Goal: Information Seeking & Learning: Learn about a topic

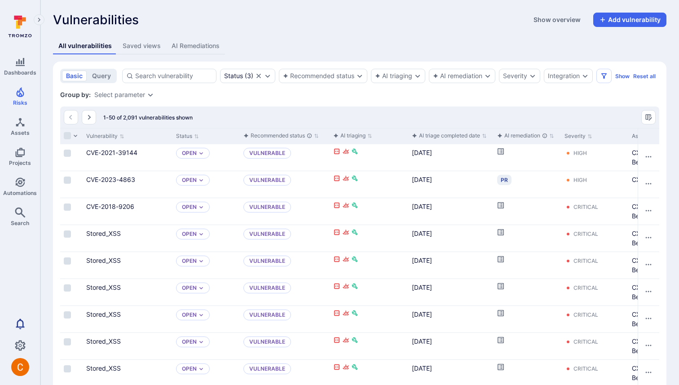
click at [21, 346] on icon "Settings" at bounding box center [20, 345] width 11 height 11
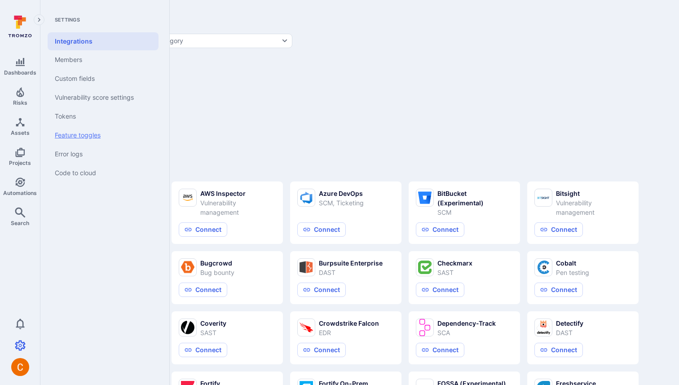
click at [104, 131] on link "Feature toggles" at bounding box center [103, 135] width 111 height 19
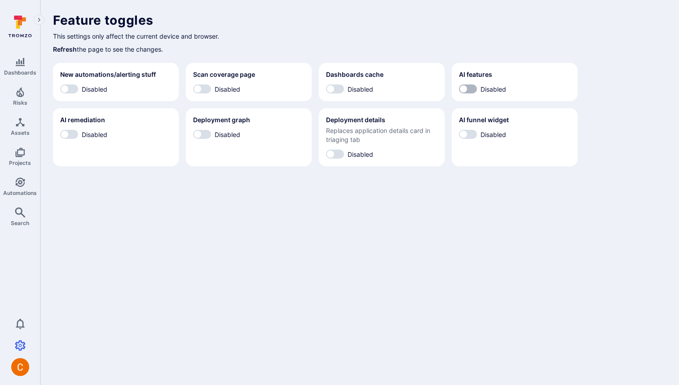
click at [466, 85] on input "Disabled" at bounding box center [463, 88] width 27 height 9
checkbox input "true"
click at [466, 136] on input "Disabled" at bounding box center [463, 134] width 27 height 9
checkbox input "true"
click at [202, 135] on input "Disabled" at bounding box center [197, 134] width 27 height 9
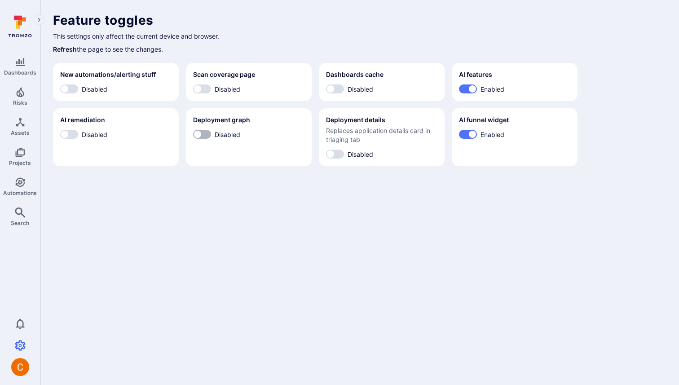
checkbox input "true"
click at [68, 133] on input "Disabled" at bounding box center [64, 134] width 27 height 9
checkbox input "true"
click at [394, 27] on h1 "Feature toggles" at bounding box center [359, 20] width 613 height 15
click at [23, 155] on icon "Projects" at bounding box center [20, 152] width 11 height 11
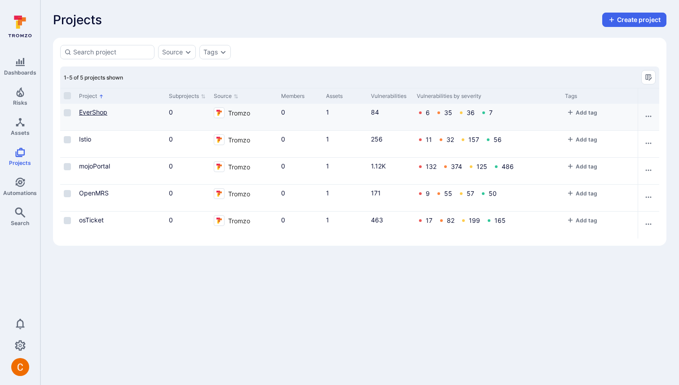
click at [92, 113] on link "EverShop" at bounding box center [93, 112] width 28 height 8
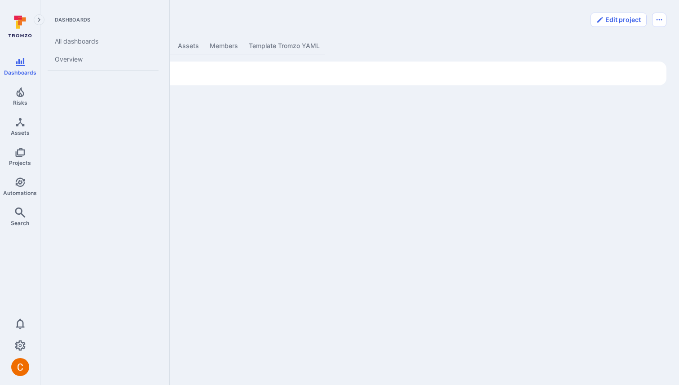
click at [19, 26] on icon at bounding box center [18, 25] width 4 height 8
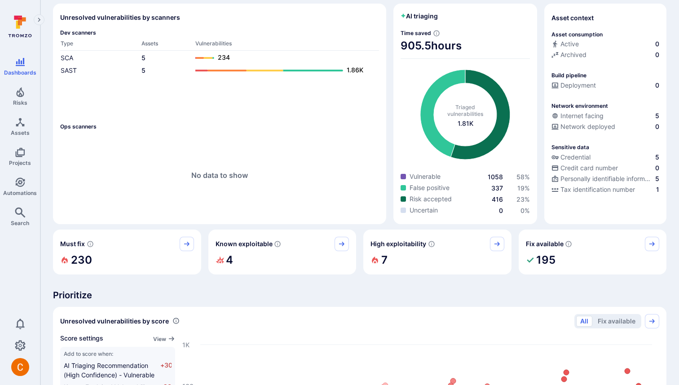
scroll to position [49, 0]
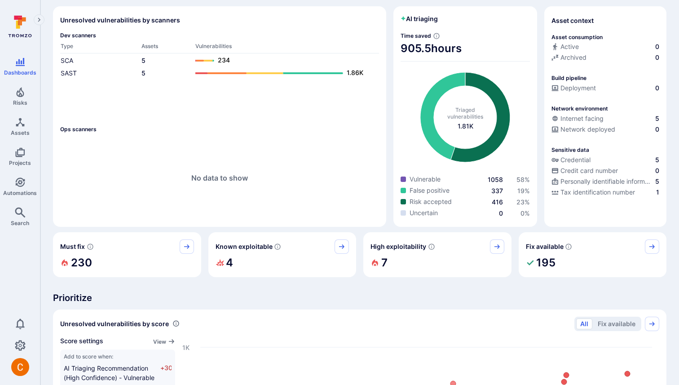
click at [442, 145] on icon at bounding box center [442, 116] width 45 height 88
click at [499, 201] on span "416" at bounding box center [497, 202] width 11 height 8
click at [498, 180] on span "1058" at bounding box center [495, 180] width 15 height 8
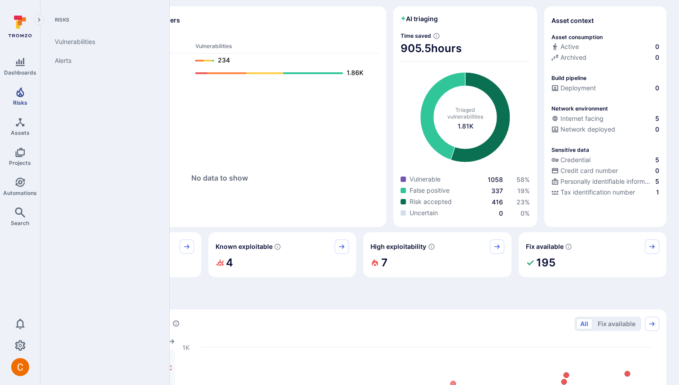
click at [18, 94] on icon "Risks" at bounding box center [20, 92] width 11 height 11
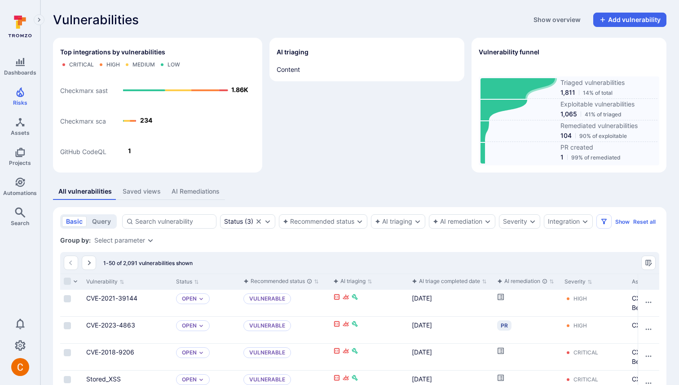
click at [531, 82] on icon at bounding box center [518, 88] width 76 height 21
click at [496, 109] on icon at bounding box center [503, 110] width 47 height 21
click at [10, 26] on icon at bounding box center [20, 26] width 40 height 31
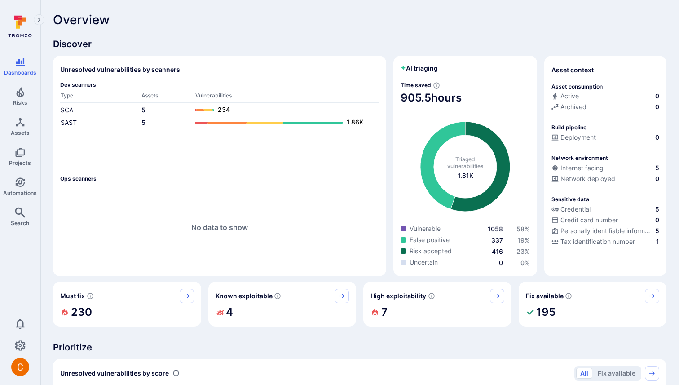
click at [497, 226] on span "1058" at bounding box center [495, 229] width 15 height 8
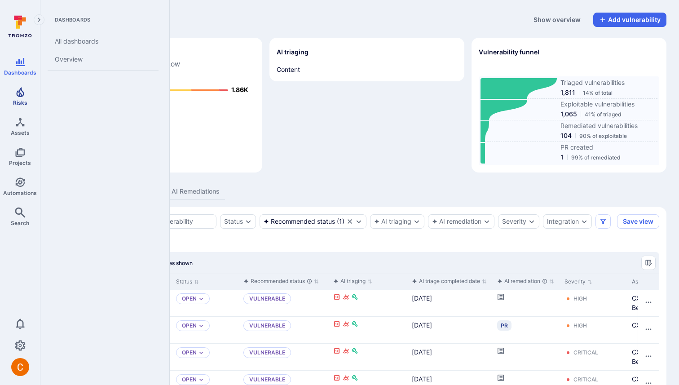
click at [20, 90] on icon "Risks" at bounding box center [20, 92] width 11 height 11
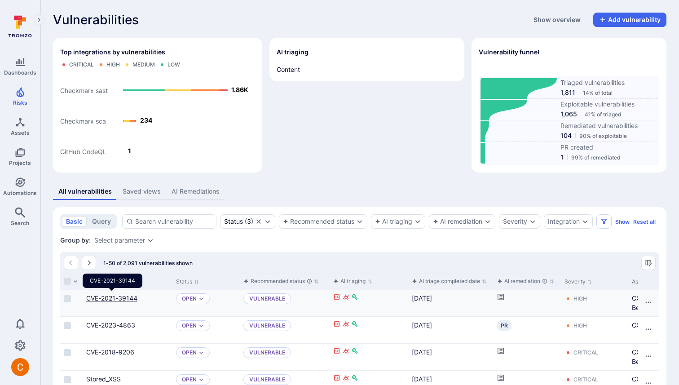
click at [121, 296] on link "CVE-2021-39144" at bounding box center [111, 298] width 51 height 8
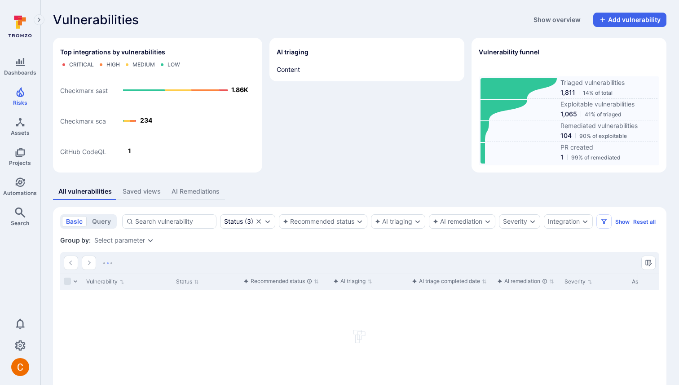
click at [269, 14] on div "Vulnerabilities Show overview Add vulnerability" at bounding box center [359, 20] width 613 height 14
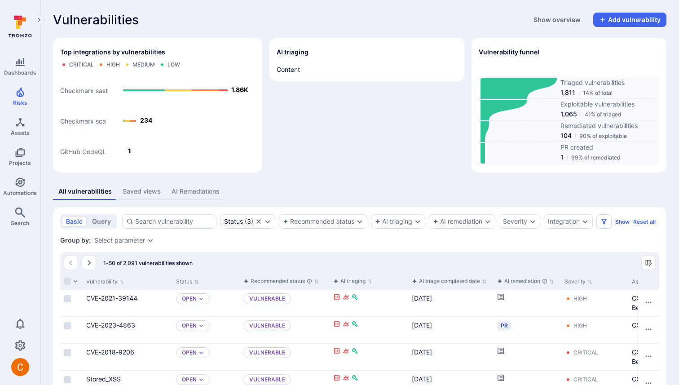
click at [16, 32] on icon at bounding box center [20, 26] width 40 height 31
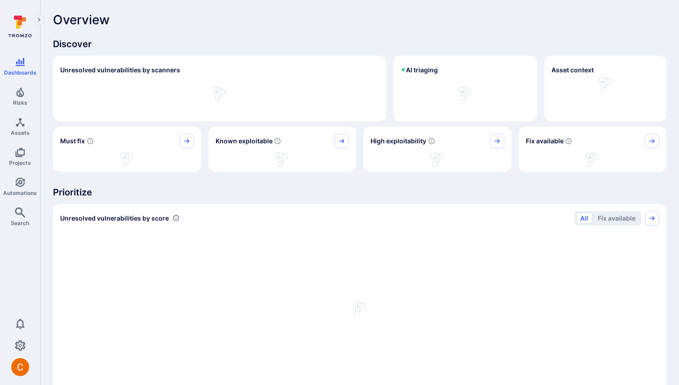
click at [21, 27] on icon at bounding box center [20, 26] width 40 height 31
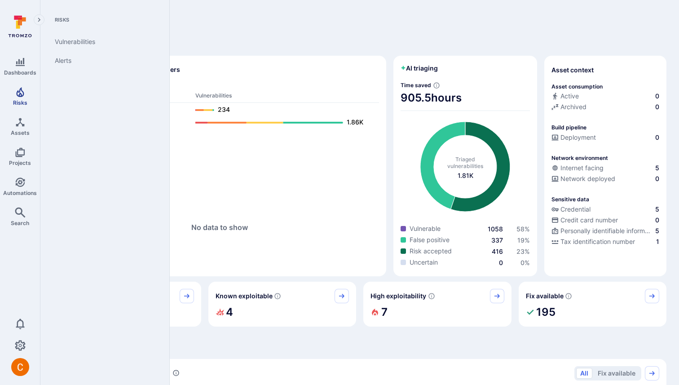
click at [19, 99] on span "Risks" at bounding box center [20, 102] width 14 height 7
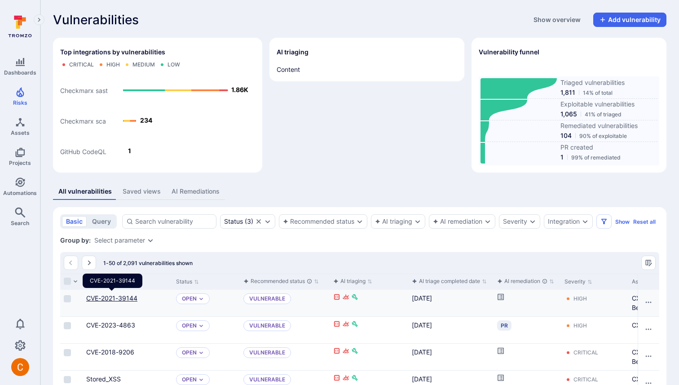
click at [109, 300] on link "CVE-2021-39144" at bounding box center [111, 298] width 51 height 8
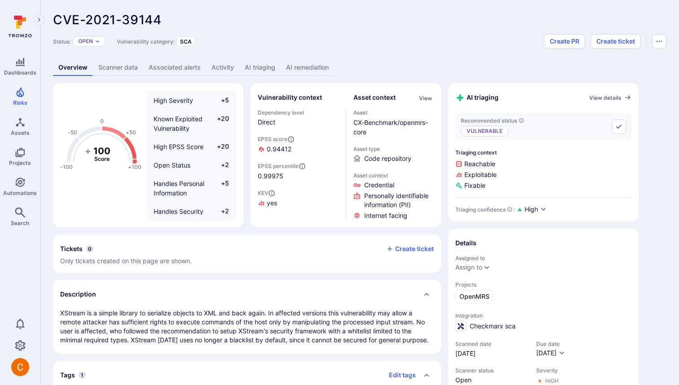
click at [256, 65] on link "AI triaging" at bounding box center [259, 67] width 41 height 17
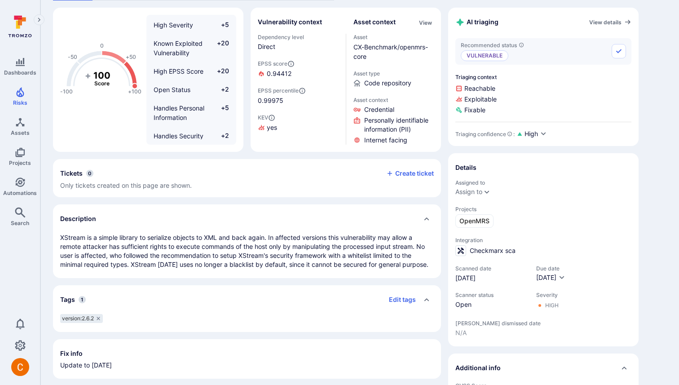
scroll to position [75, 0]
click at [539, 120] on div "Recommended status Vulnerable Triaging context Reachable Exploitable Fixable Tr…" at bounding box center [543, 89] width 176 height 101
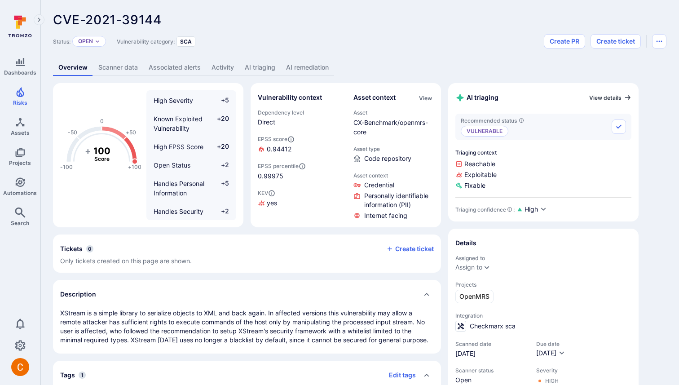
click at [610, 97] on link "View details" at bounding box center [610, 97] width 42 height 7
click at [536, 209] on span "High" at bounding box center [530, 209] width 13 height 9
click at [597, 161] on div at bounding box center [339, 192] width 679 height 385
click at [620, 131] on button "Accept recommended status" at bounding box center [618, 126] width 14 height 14
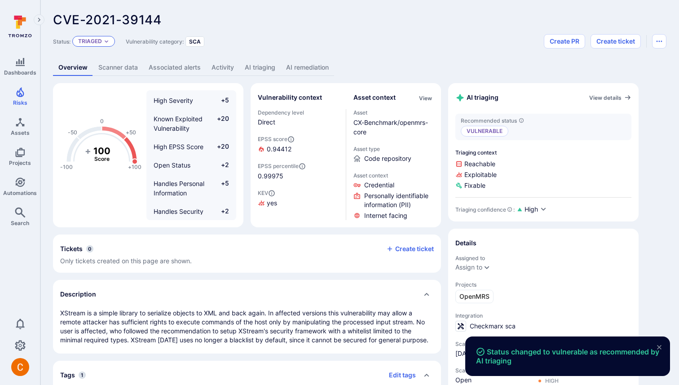
click at [103, 42] on div "Triaged" at bounding box center [93, 41] width 43 height 11
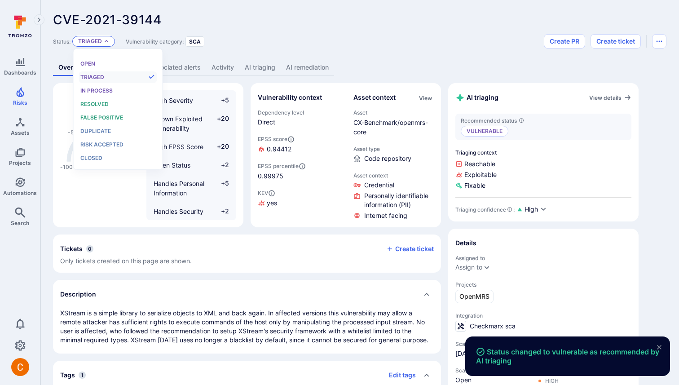
scroll to position [7, 0]
click at [89, 65] on span "Open" at bounding box center [87, 63] width 15 height 7
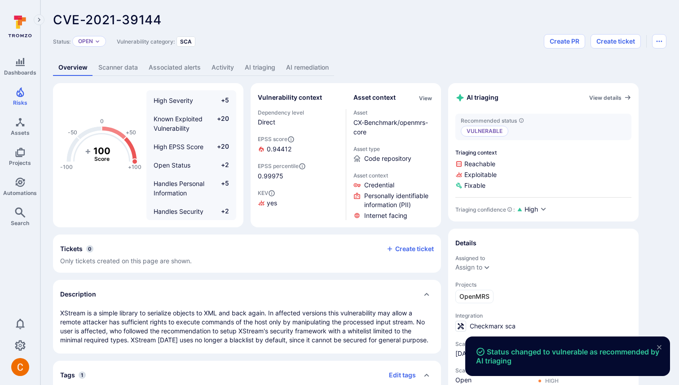
click at [365, 49] on div "CVE-2021-39144 ... Show more Status: Open Vulnerability category: SCA Create PR…" at bounding box center [359, 327] width 638 height 655
click at [333, 18] on div "CVE-2021-39144 ... Show more" at bounding box center [295, 20] width 485 height 14
click at [536, 213] on button "High" at bounding box center [535, 209] width 22 height 9
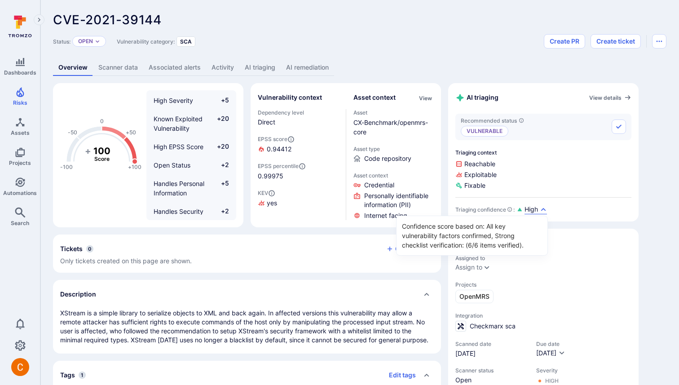
click at [301, 48] on div at bounding box center [339, 192] width 679 height 385
click at [606, 97] on link "View details" at bounding box center [610, 97] width 42 height 7
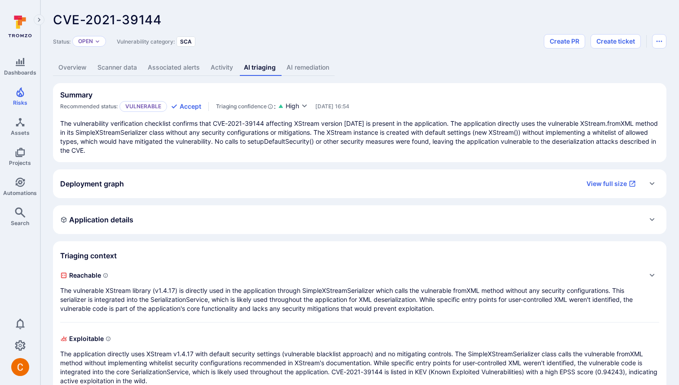
click at [401, 215] on div "Application details" at bounding box center [359, 219] width 599 height 14
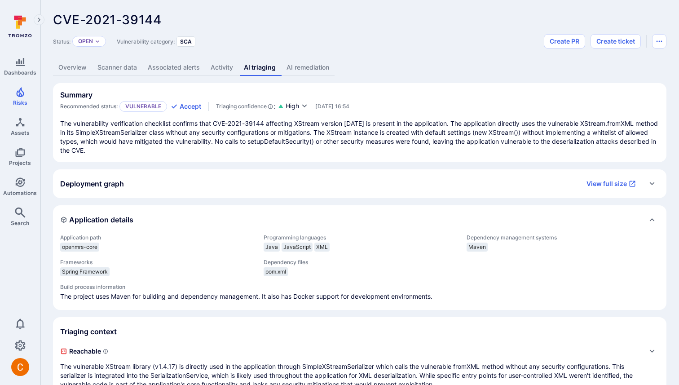
click at [401, 215] on div "Application details" at bounding box center [359, 219] width 599 height 14
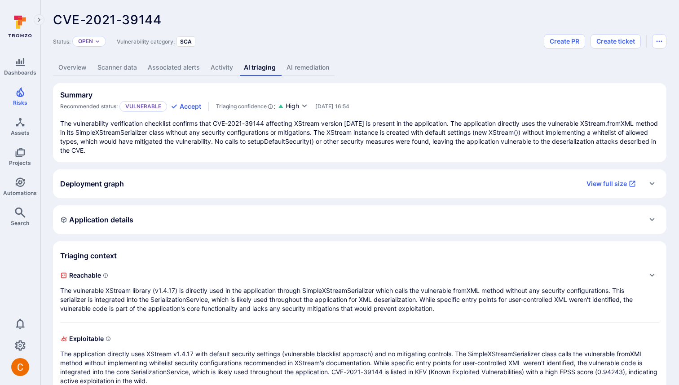
click at [401, 215] on div "Application details" at bounding box center [359, 219] width 599 height 14
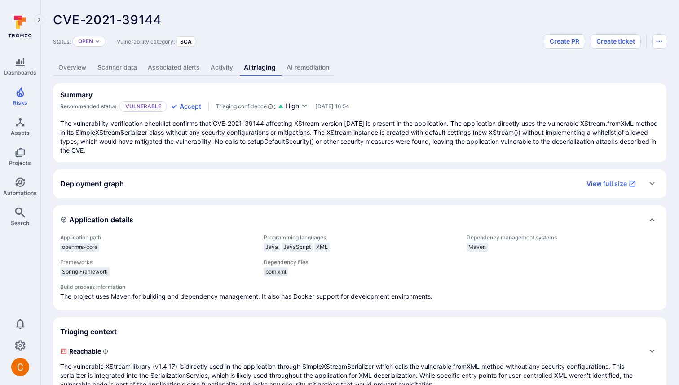
click at [401, 215] on div "Application details" at bounding box center [359, 219] width 599 height 14
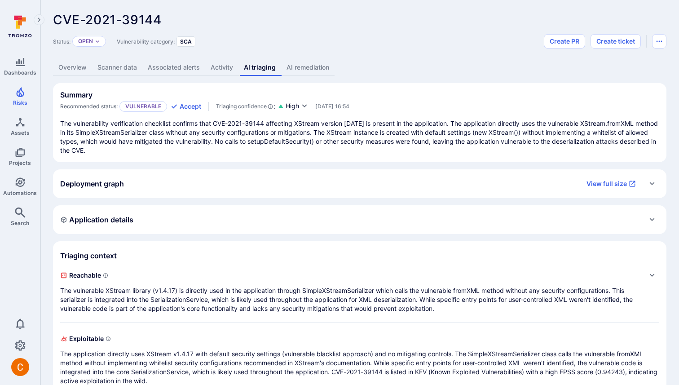
click at [401, 215] on div "Application details" at bounding box center [359, 219] width 599 height 14
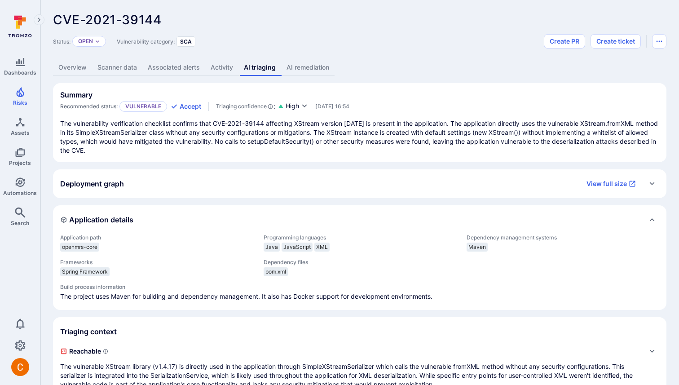
click at [656, 184] on div "Expand" at bounding box center [652, 183] width 14 height 14
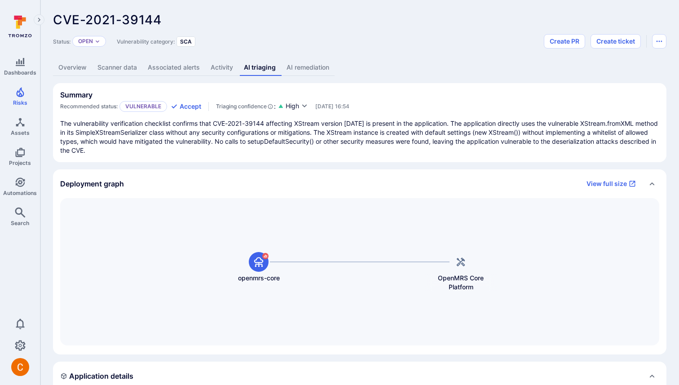
click at [656, 184] on div "Collapse" at bounding box center [652, 183] width 14 height 14
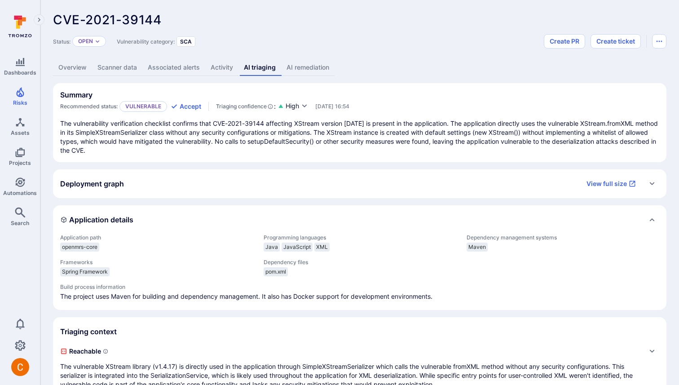
click at [656, 184] on div "Expand" at bounding box center [652, 183] width 14 height 14
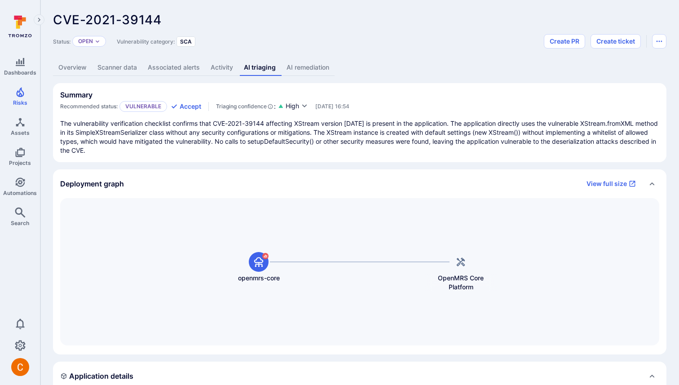
click at [652, 182] on icon "Collapse" at bounding box center [651, 183] width 7 height 7
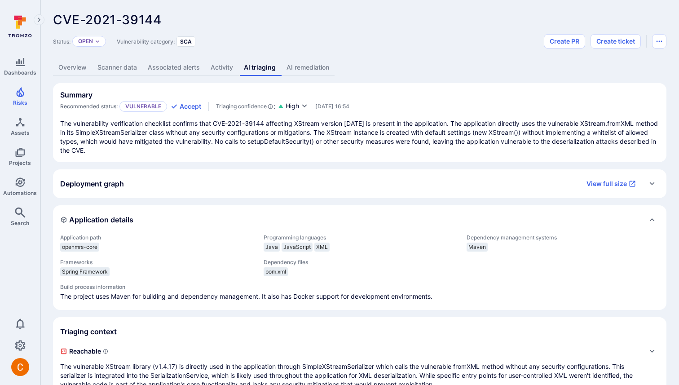
click at [652, 182] on icon "Expand" at bounding box center [651, 183] width 7 height 7
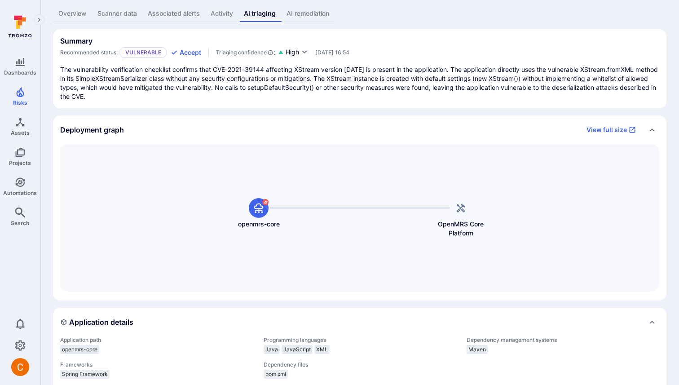
scroll to position [56, 0]
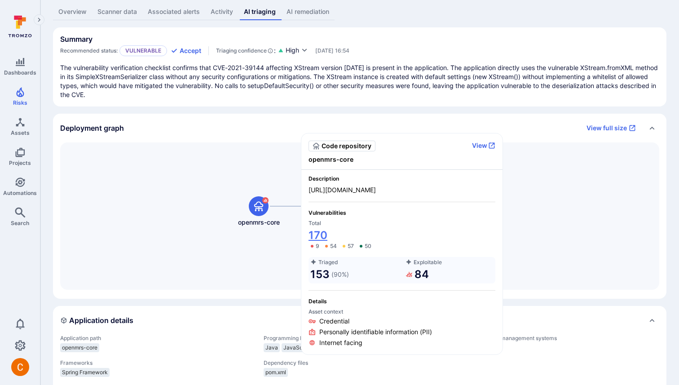
click at [321, 234] on link "170" at bounding box center [317, 235] width 19 height 14
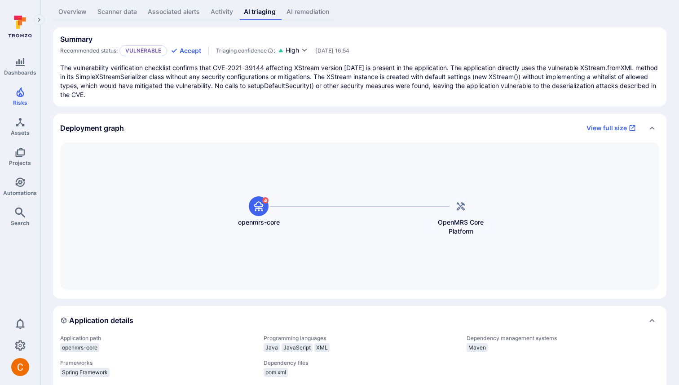
click at [316, 213] on body "Dashboards Risks Assets Projects Automations Search 0 Risks Vulnerabilities Ale…" at bounding box center [339, 136] width 679 height 385
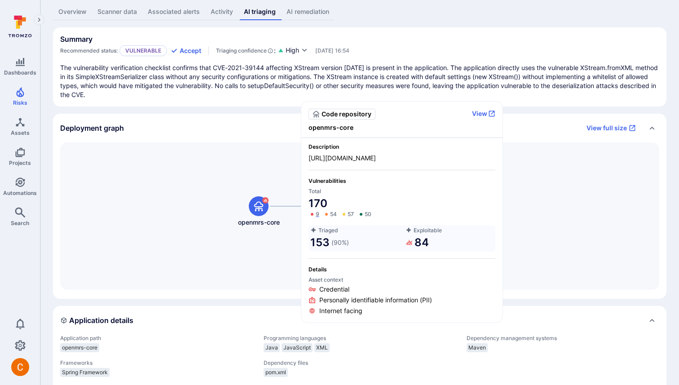
click at [315, 213] on icon at bounding box center [311, 214] width 7 height 7
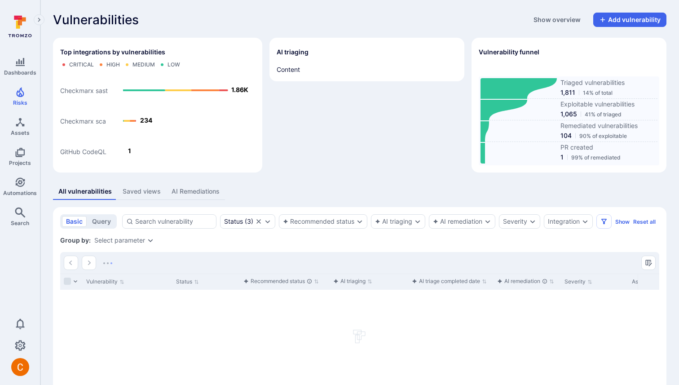
click at [18, 29] on icon at bounding box center [20, 26] width 40 height 31
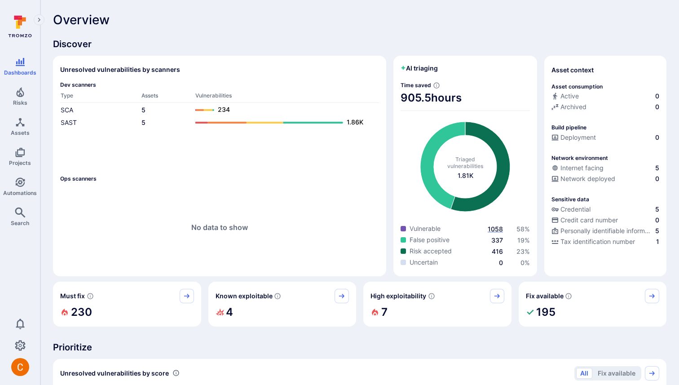
click at [498, 225] on span "1058" at bounding box center [495, 229] width 15 height 8
click at [497, 252] on span "416" at bounding box center [497, 251] width 11 height 8
click at [18, 99] on span "Risks" at bounding box center [20, 102] width 14 height 7
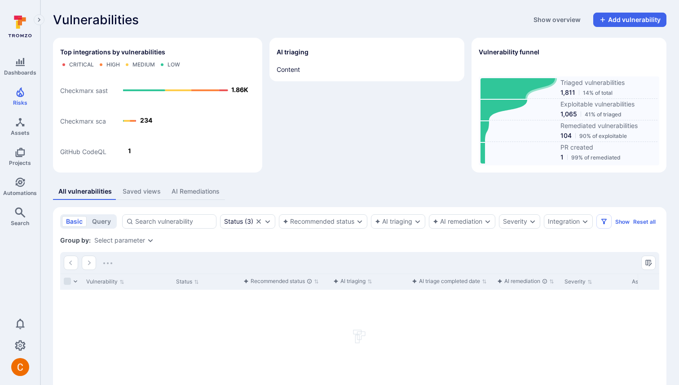
click at [557, 95] on div "Triaged vulnerabilities 1,811 14% of total" at bounding box center [568, 88] width 177 height 21
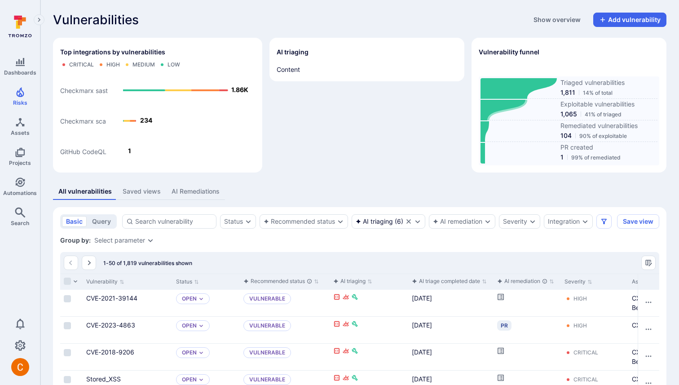
click at [507, 107] on icon at bounding box center [503, 110] width 47 height 21
click at [497, 135] on icon at bounding box center [518, 131] width 76 height 21
click at [498, 156] on icon at bounding box center [518, 153] width 76 height 21
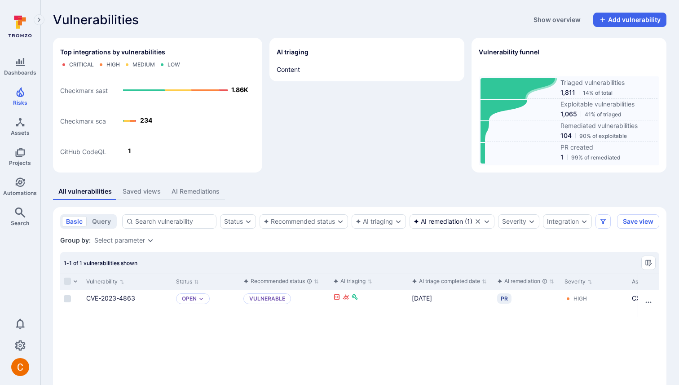
click at [539, 90] on icon at bounding box center [518, 88] width 76 height 21
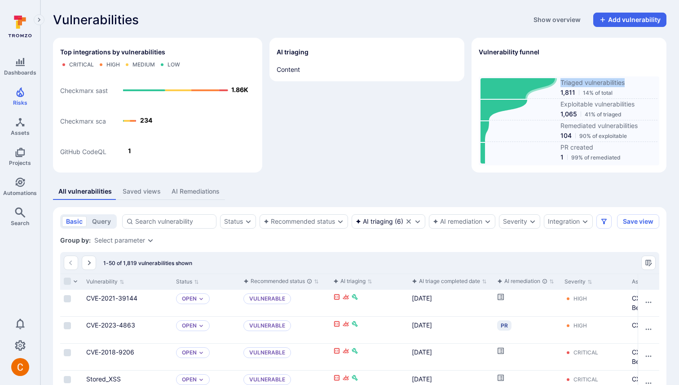
copy span "Triaged vulnerabilities"
drag, startPoint x: 631, startPoint y: 79, endPoint x: 562, endPoint y: 86, distance: 69.0
click at [562, 86] on span "Triaged vulnerabilities" at bounding box center [608, 82] width 97 height 9
click at [284, 16] on div "Vulnerabilities Show overview Add vulnerability" at bounding box center [359, 20] width 613 height 14
click at [386, 219] on div "AI triaging" at bounding box center [374, 221] width 37 height 7
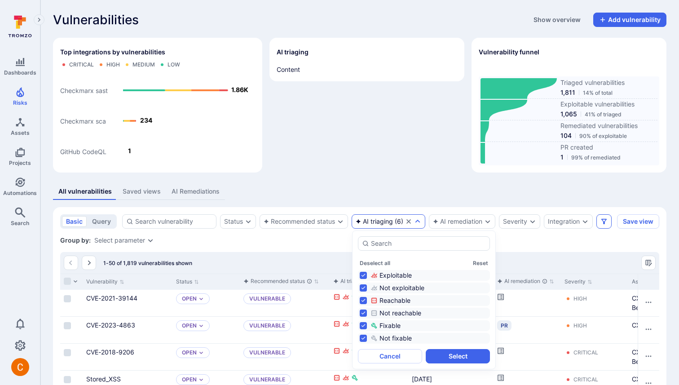
click at [601, 226] on button "Filters" at bounding box center [603, 221] width 15 height 14
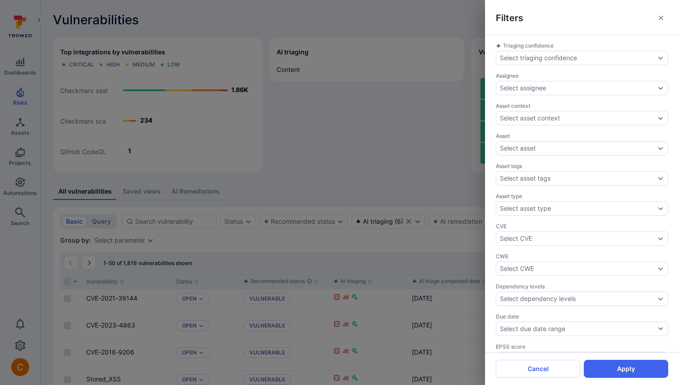
click at [416, 276] on div "Filters Triaging confidence Select triaging confidence Assignee Select assignee…" at bounding box center [339, 192] width 679 height 385
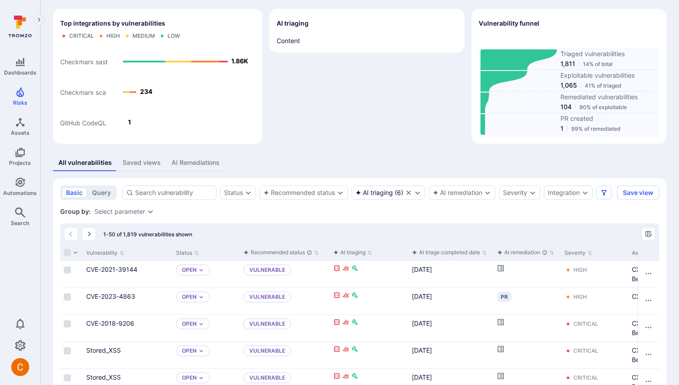
scroll to position [26, 0]
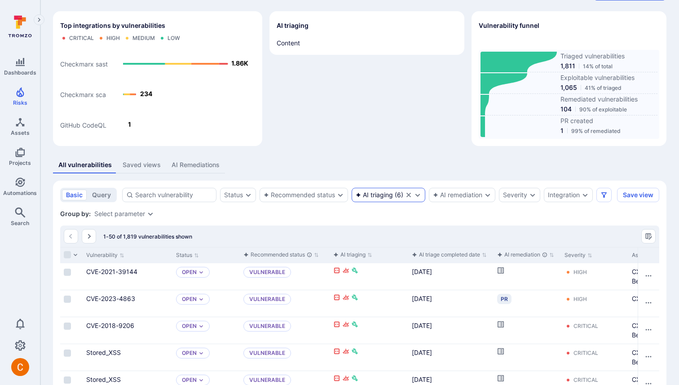
click at [362, 189] on div "AI triaging ( 6 )" at bounding box center [389, 195] width 74 height 14
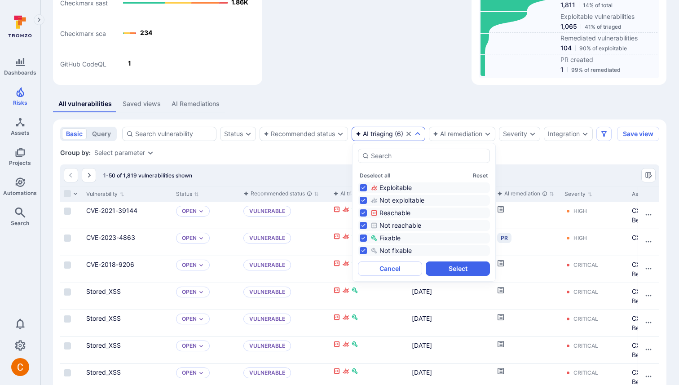
scroll to position [88, 0]
click at [342, 109] on div "All vulnerabilities Saved views AI Remediations" at bounding box center [359, 103] width 613 height 17
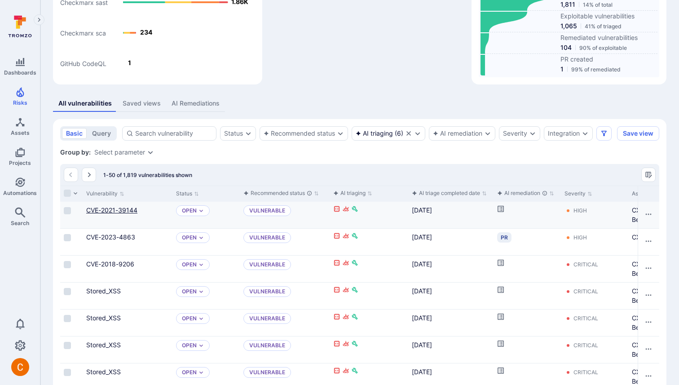
click at [108, 207] on link "CVE-2021-39144" at bounding box center [111, 210] width 51 height 8
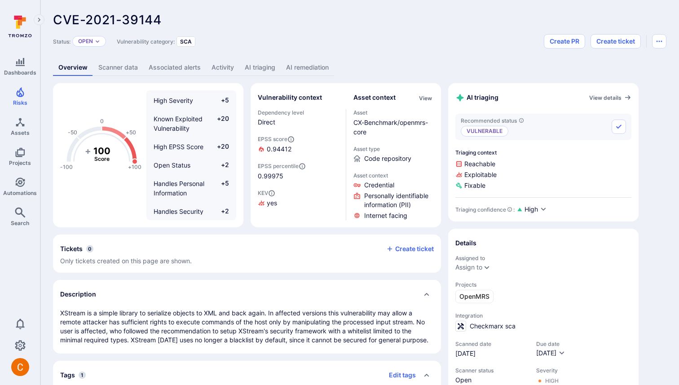
click at [269, 68] on link "AI triaging" at bounding box center [259, 67] width 41 height 17
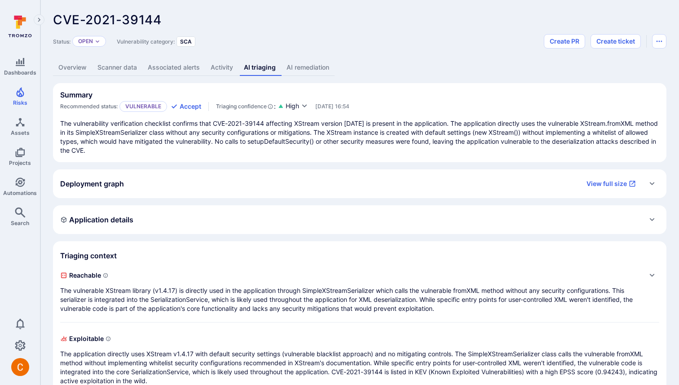
click at [358, 186] on div "Deployment graph View full size" at bounding box center [350, 183] width 581 height 14
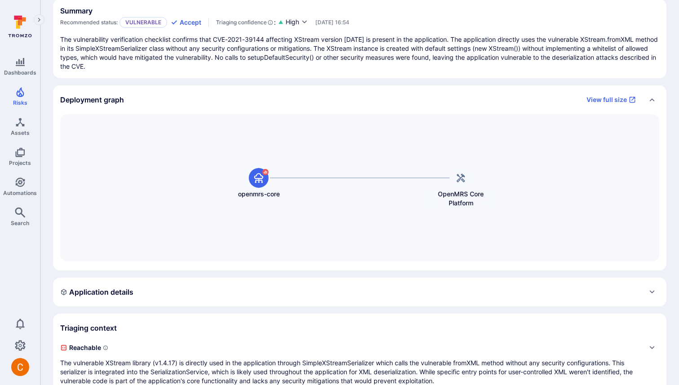
scroll to position [86, 0]
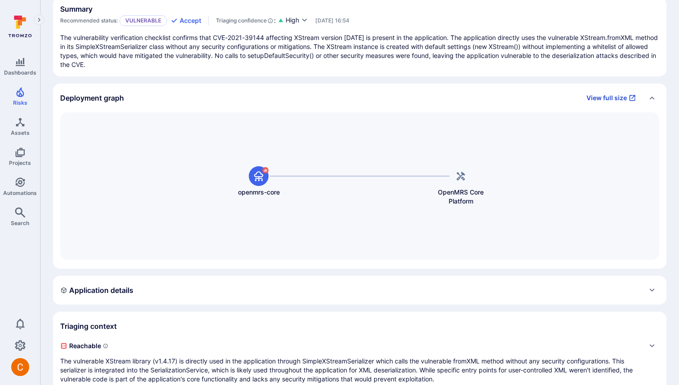
click at [614, 93] on link "View full size" at bounding box center [611, 98] width 60 height 14
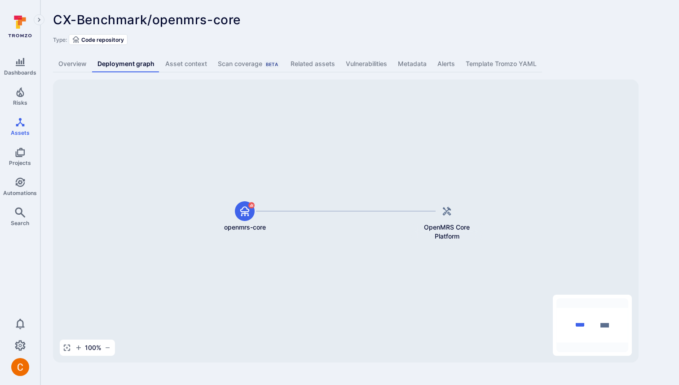
click at [72, 63] on link "Overview" at bounding box center [72, 64] width 39 height 17
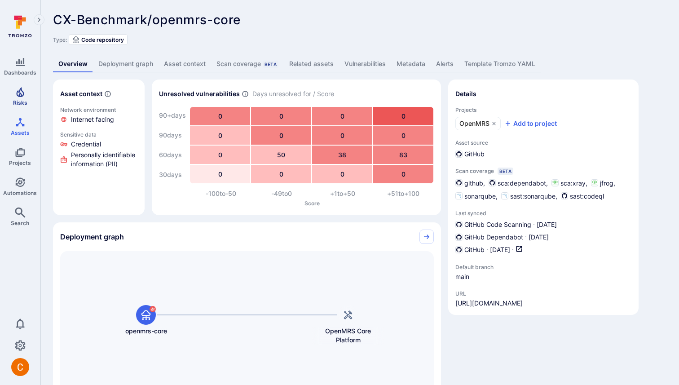
click at [20, 85] on link "Risks" at bounding box center [20, 96] width 40 height 26
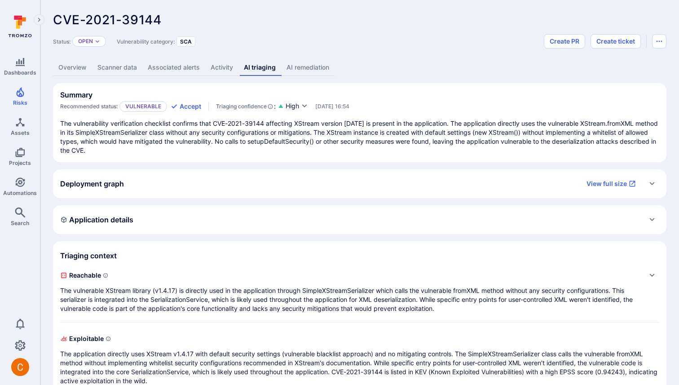
click at [659, 185] on div "Deployment graph View full size" at bounding box center [359, 183] width 613 height 29
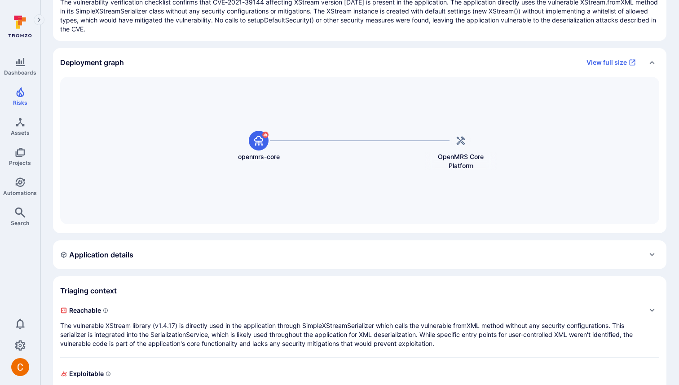
scroll to position [240, 0]
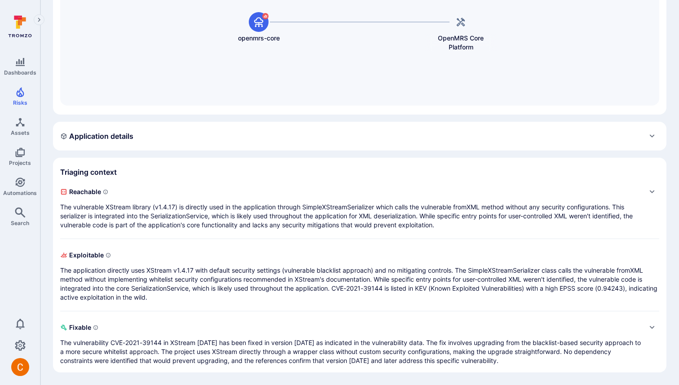
click at [557, 211] on p "The vulnerable XStream library (v1.4.17) is directly used in the application th…" at bounding box center [350, 215] width 581 height 27
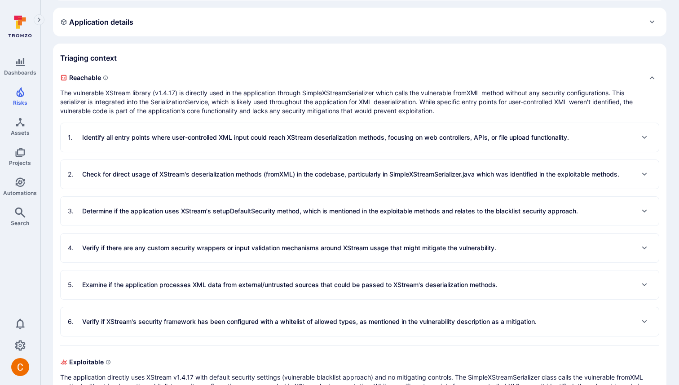
scroll to position [354, 0]
click at [407, 132] on p "Identify all entry points where user-controlled XML input could reach XStream d…" at bounding box center [325, 136] width 487 height 9
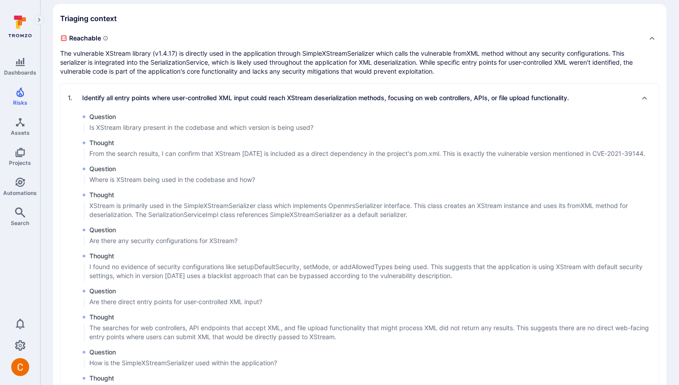
scroll to position [315, 0]
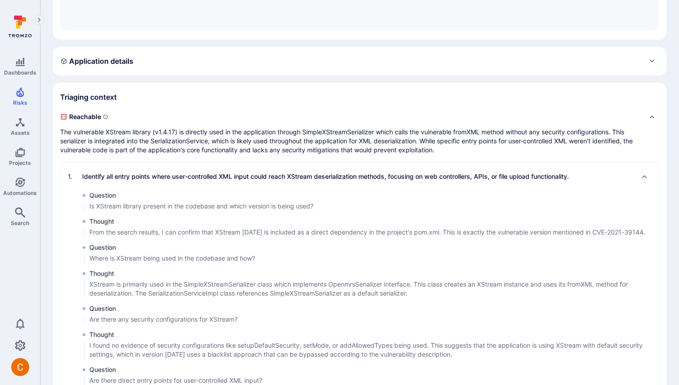
click at [210, 178] on p "Identify all entry points where user-controlled XML input could reach XStream d…" at bounding box center [325, 176] width 487 height 9
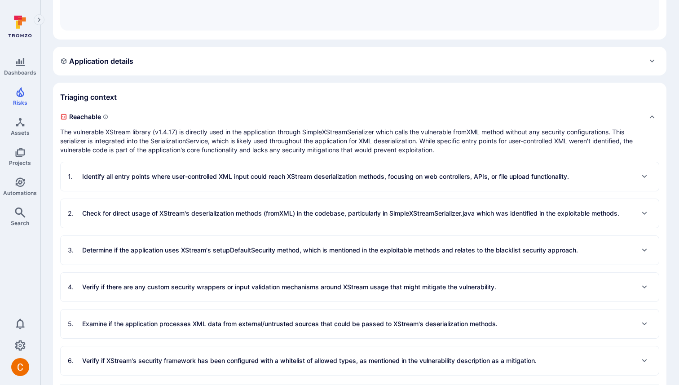
click at [84, 178] on p "Identify all entry points where user-controlled XML input could reach XStream d…" at bounding box center [325, 176] width 487 height 9
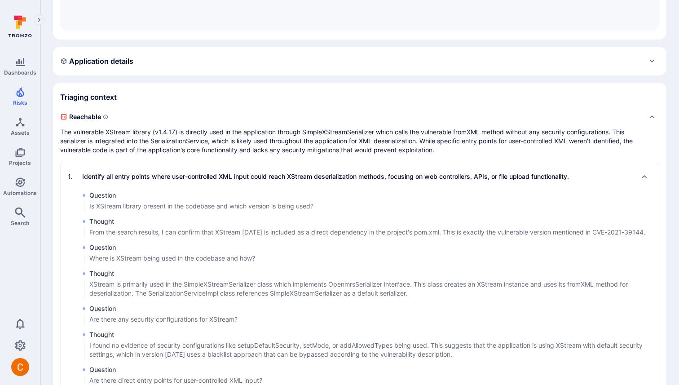
click at [90, 176] on p "Identify all entry points where user-controlled XML input could reach XStream d…" at bounding box center [325, 176] width 487 height 9
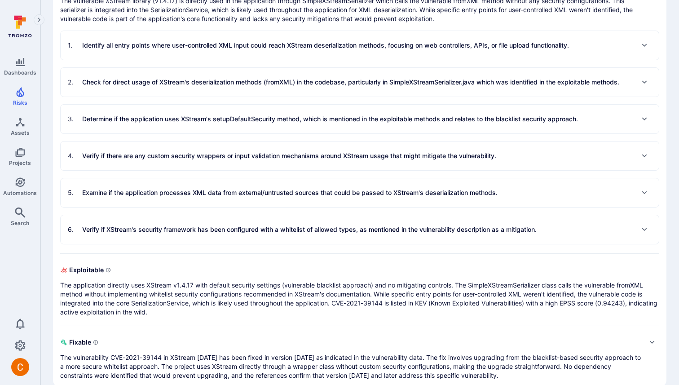
scroll to position [447, 0]
click at [98, 183] on div "5 . Examine if the application processes XML data from external/untrusted sourc…" at bounding box center [360, 191] width 598 height 29
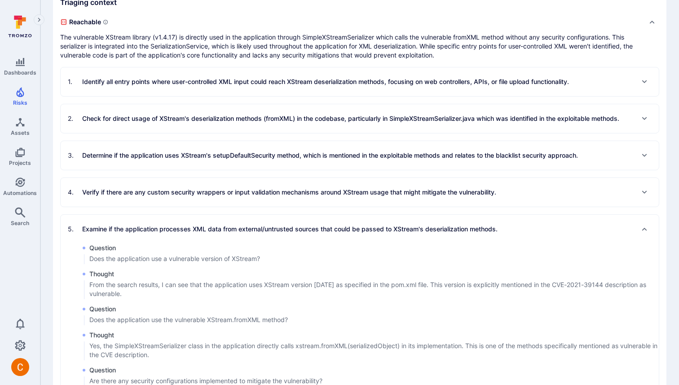
scroll to position [410, 0]
click at [96, 80] on p "Identify all entry points where user-controlled XML input could reach XStream d…" at bounding box center [325, 81] width 487 height 9
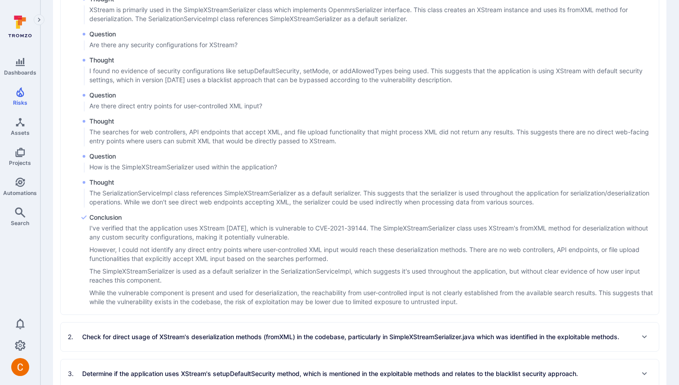
scroll to position [431, 0]
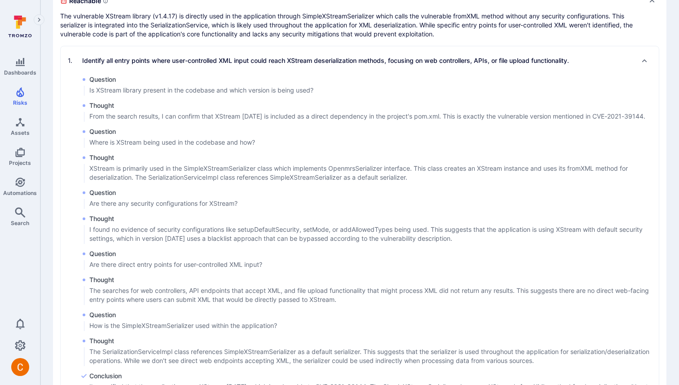
click at [175, 292] on p "The searches for web controllers, API endpoints that accept XML, and file uploa…" at bounding box center [373, 295] width 569 height 18
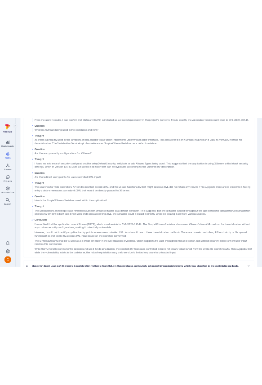
scroll to position [422, 0]
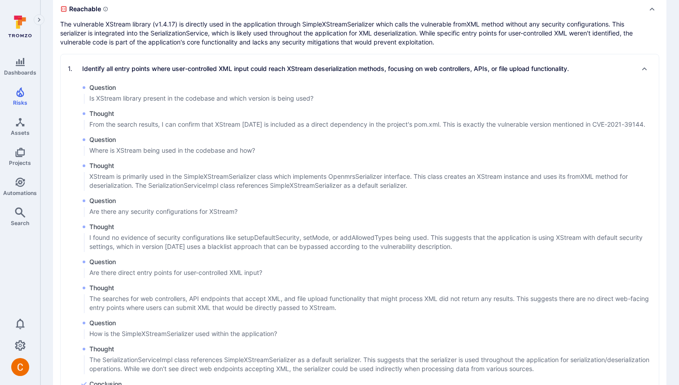
click at [104, 78] on div "1 . Identify all entry points where user-controlled XML input could reach XStre…" at bounding box center [360, 68] width 598 height 29
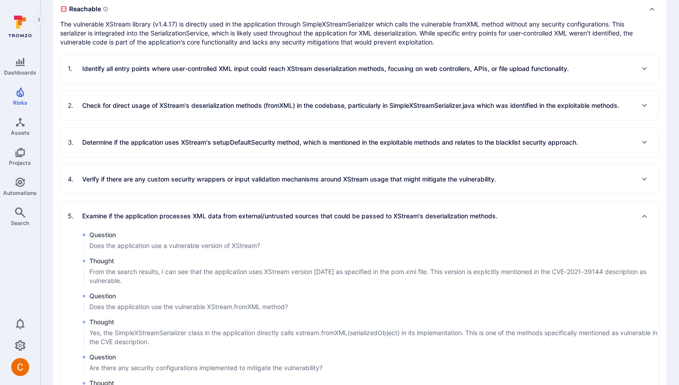
click at [140, 212] on p "Examine if the application processes XML data from external/untrusted sources t…" at bounding box center [289, 215] width 415 height 9
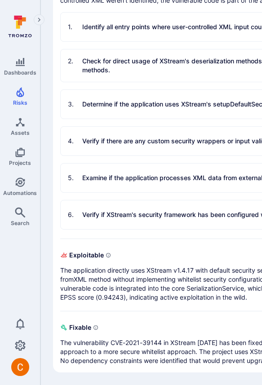
scroll to position [634, 0]
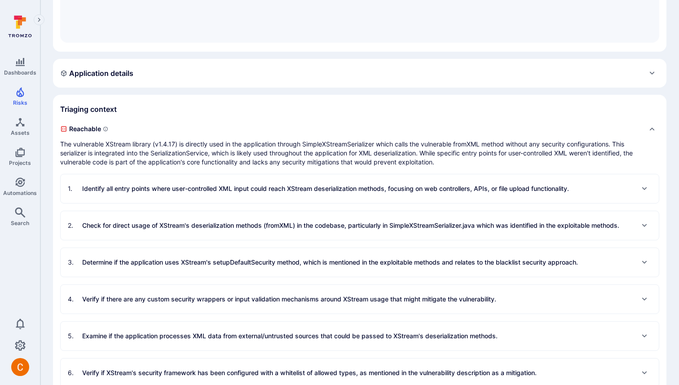
scroll to position [0, 0]
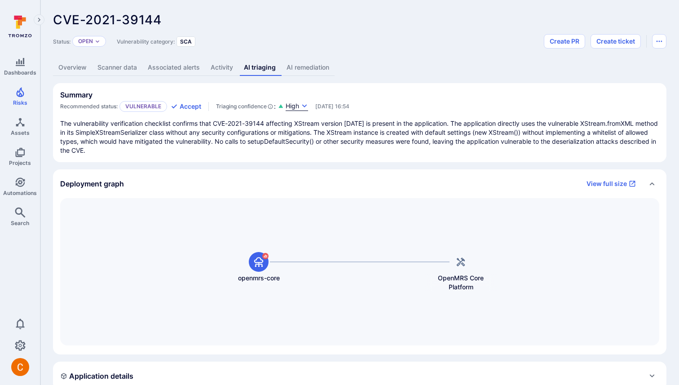
click at [294, 106] on span "High" at bounding box center [292, 105] width 13 height 9
click at [276, 94] on div at bounding box center [339, 192] width 679 height 385
click at [180, 108] on button "Accept" at bounding box center [186, 106] width 31 height 9
click at [98, 39] on p "Triaged" at bounding box center [90, 41] width 24 height 7
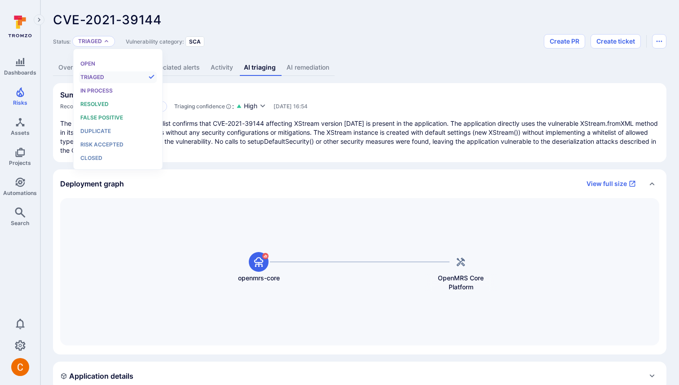
scroll to position [7, 0]
click at [96, 61] on div "Open" at bounding box center [117, 64] width 74 height 10
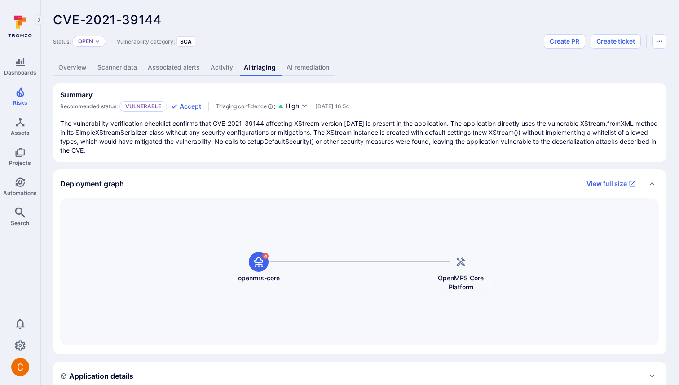
click at [299, 71] on link "AI remediation" at bounding box center [307, 67] width 53 height 17
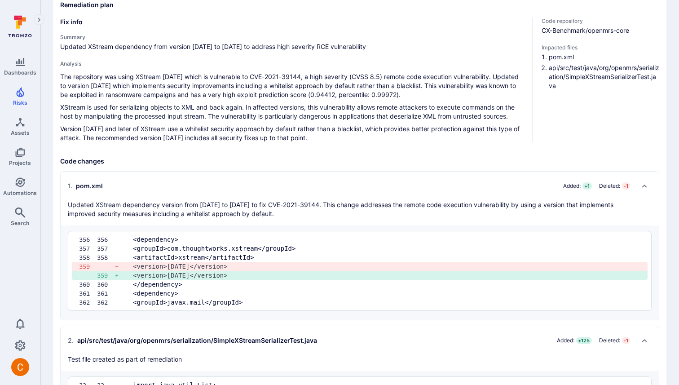
scroll to position [38, 0]
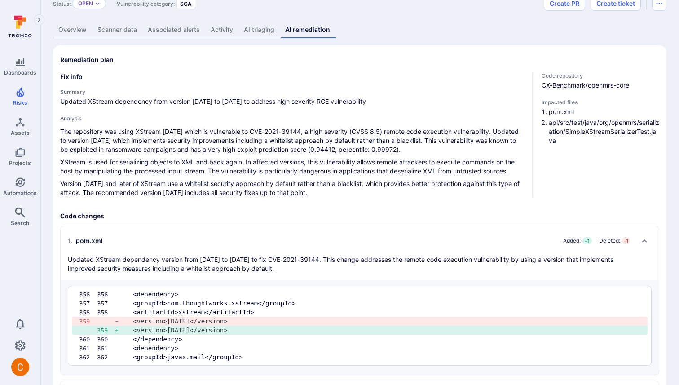
click at [557, 252] on div "1 . pom.xml Added: + 1 Deleted: - 1 Updated XStream dependency version from 1.4…" at bounding box center [351, 253] width 566 height 40
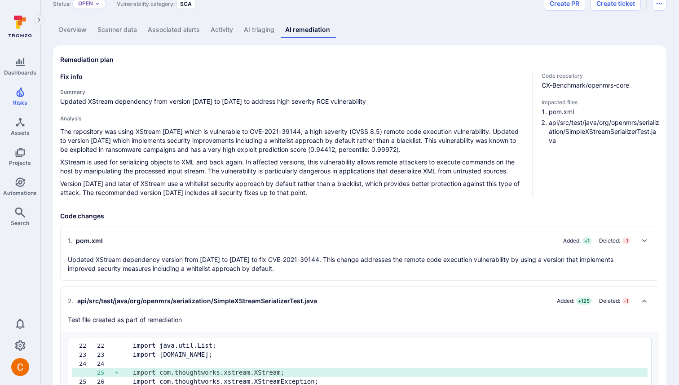
scroll to position [0, 0]
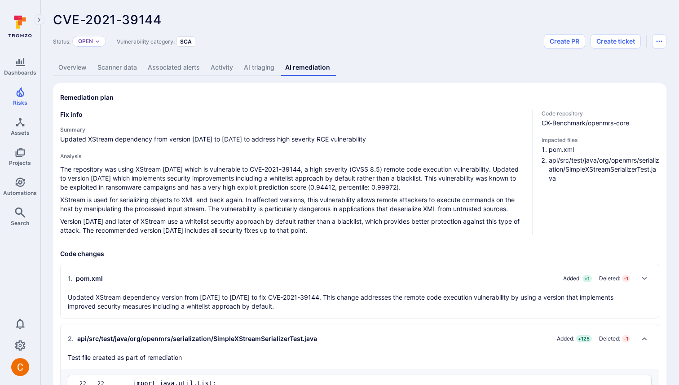
click at [264, 70] on link "AI triaging" at bounding box center [258, 67] width 41 height 17
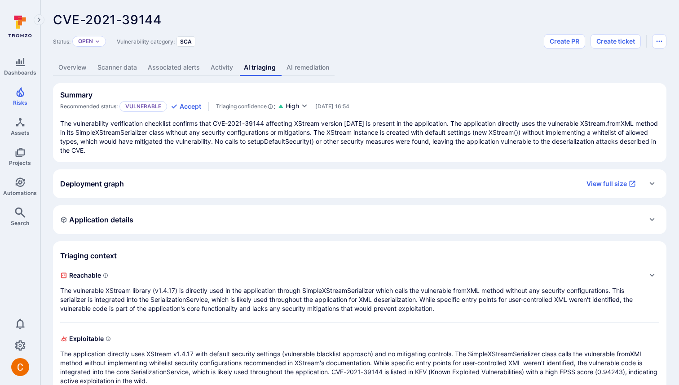
click at [541, 215] on div "Application details" at bounding box center [359, 219] width 599 height 14
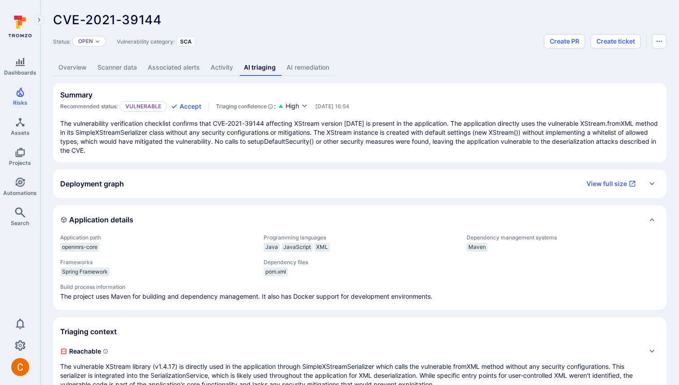
click at [541, 215] on div "Application details" at bounding box center [359, 219] width 599 height 14
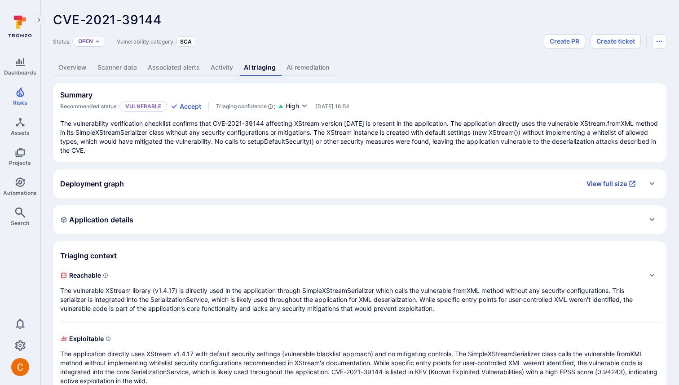
click at [621, 184] on link "View full size" at bounding box center [611, 183] width 60 height 14
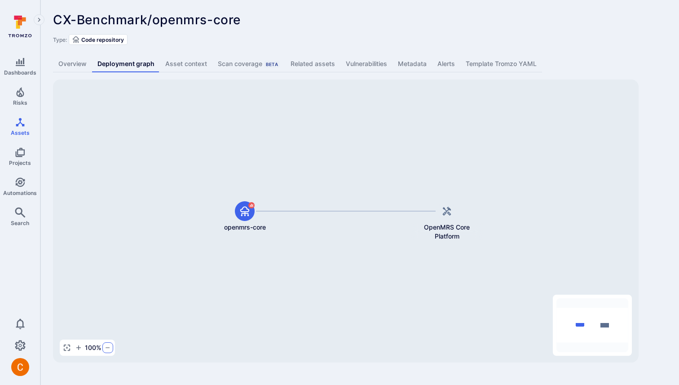
click at [110, 346] on icon "button" at bounding box center [107, 347] width 7 height 7
click at [110, 346] on button "button" at bounding box center [104, 347] width 11 height 11
click at [110, 346] on div "70 %" at bounding box center [86, 347] width 52 height 16
click at [110, 346] on button "button" at bounding box center [104, 347] width 11 height 11
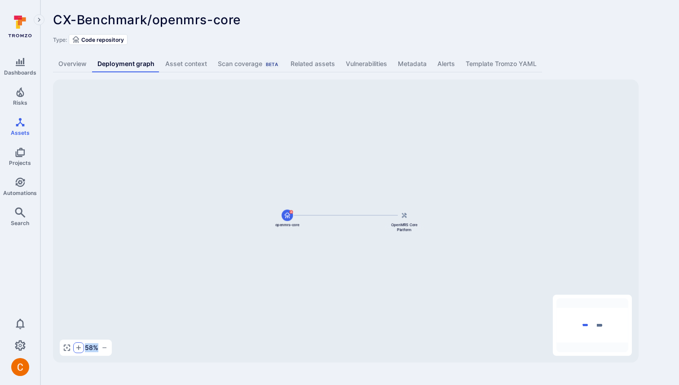
click at [77, 346] on icon "button" at bounding box center [78, 347] width 7 height 7
click at [88, 321] on div "openmrs-core OpenMRS Core Platform" at bounding box center [345, 220] width 585 height 283
click at [93, 348] on span "100 %" at bounding box center [93, 347] width 17 height 9
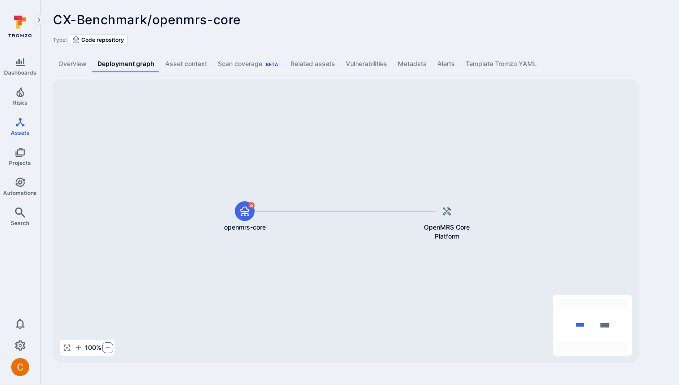
click at [109, 348] on icon "button" at bounding box center [107, 347] width 7 height 7
click at [109, 348] on button "button" at bounding box center [107, 347] width 11 height 11
click at [109, 348] on button "button" at bounding box center [104, 347] width 11 height 11
click at [76, 347] on icon "button" at bounding box center [78, 347] width 7 height 7
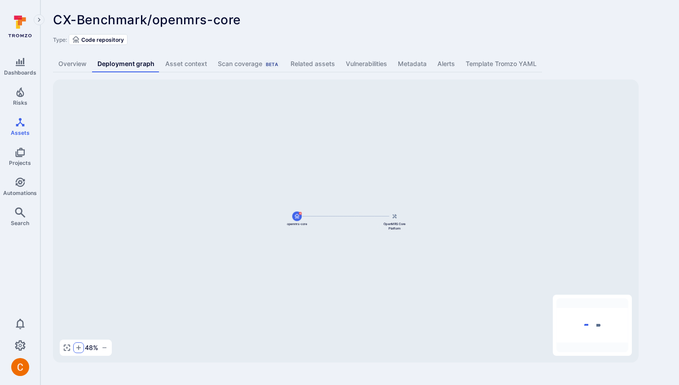
click at [76, 347] on icon "button" at bounding box center [78, 347] width 7 height 7
click at [62, 347] on button "button" at bounding box center [67, 347] width 11 height 11
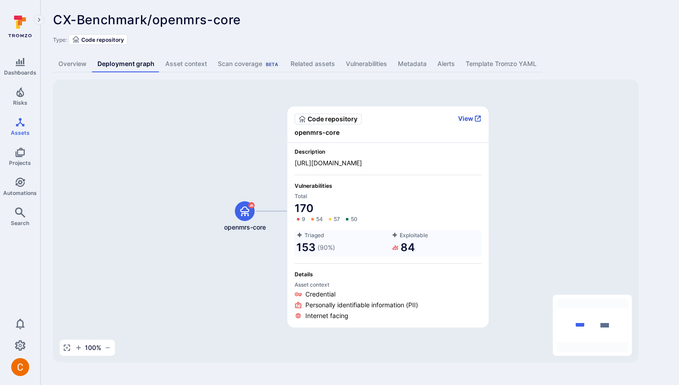
click at [465, 116] on button "View" at bounding box center [469, 118] width 23 height 8
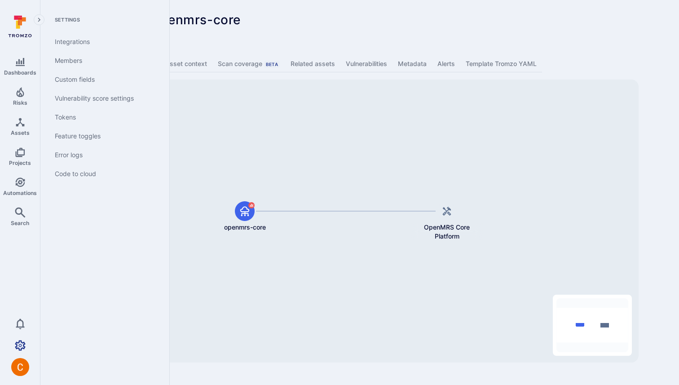
click at [25, 339] on link "Settings" at bounding box center [20, 345] width 40 height 18
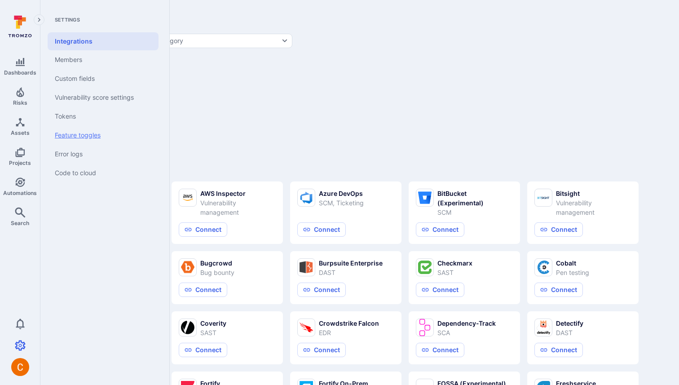
click at [99, 132] on link "Feature toggles" at bounding box center [103, 135] width 111 height 19
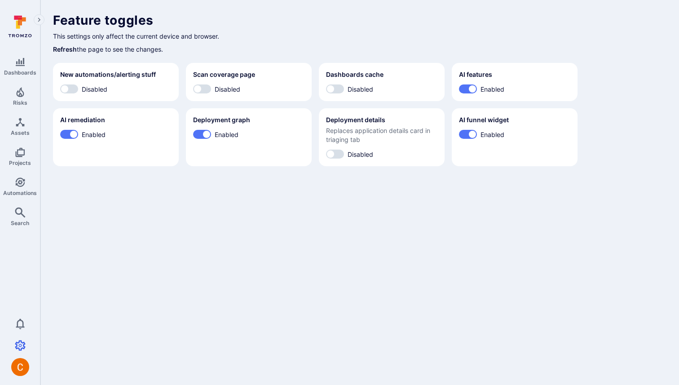
click at [343, 13] on h1 "Feature toggles" at bounding box center [359, 20] width 613 height 15
